Goal: Task Accomplishment & Management: Use online tool/utility

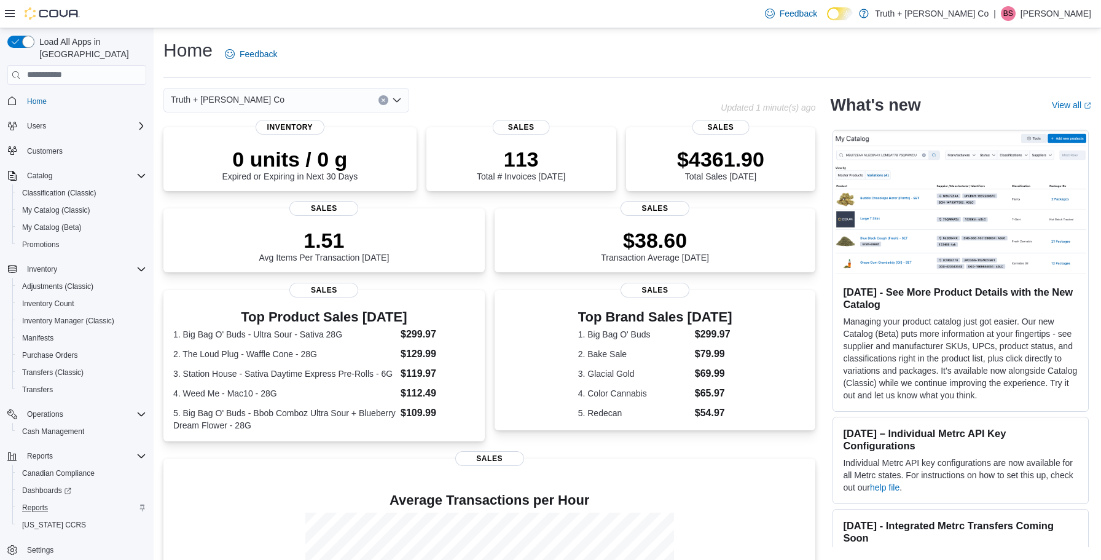
click at [42, 502] on span "Reports" at bounding box center [35, 507] width 26 height 10
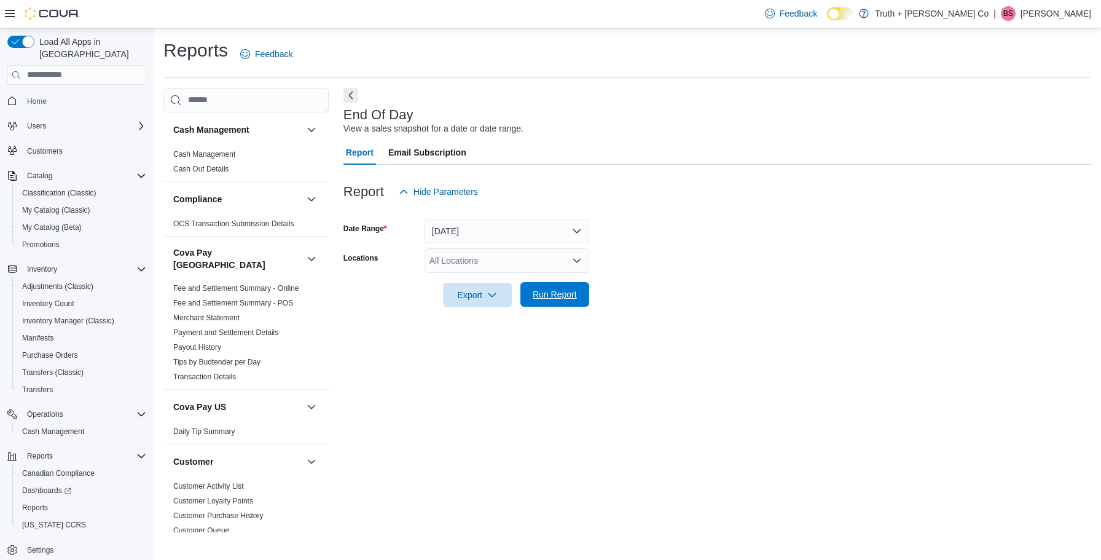
click at [559, 294] on span "Run Report" at bounding box center [555, 294] width 44 height 12
